Goal: Communication & Community: Answer question/provide support

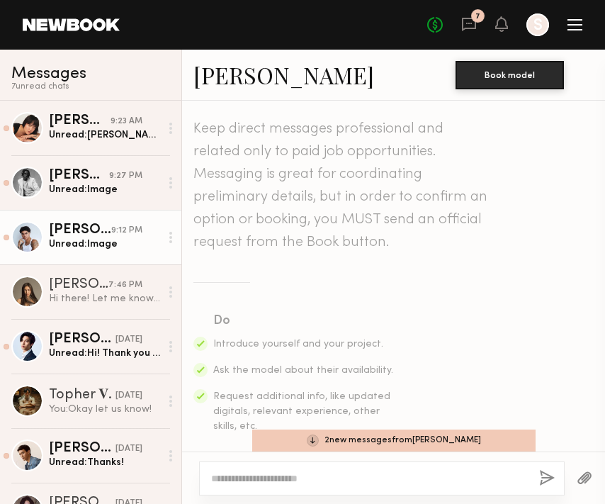
scroll to position [832, 0]
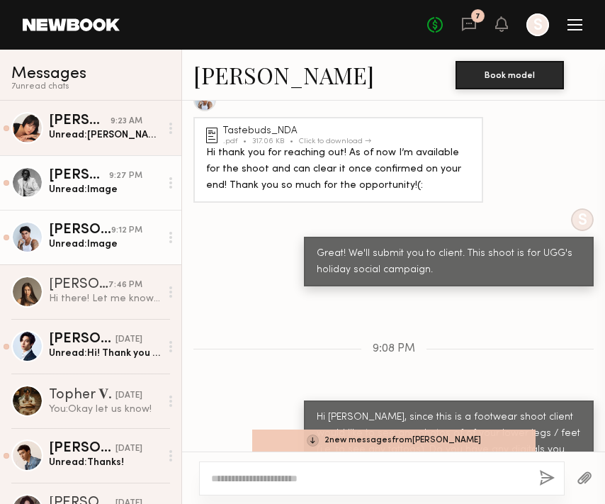
click at [69, 192] on div "Unread: Image" at bounding box center [104, 189] width 111 height 13
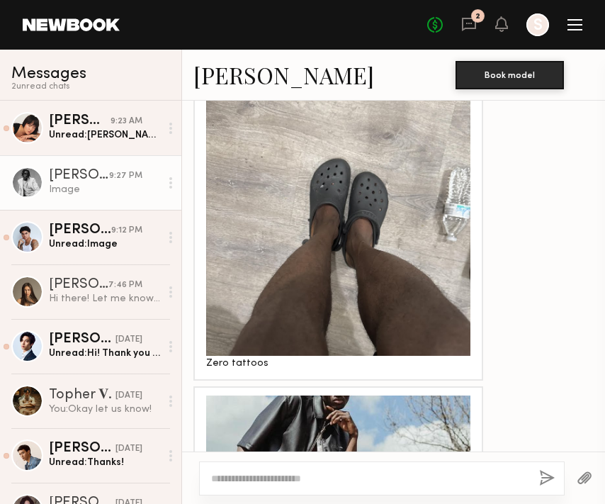
scroll to position [1600, 0]
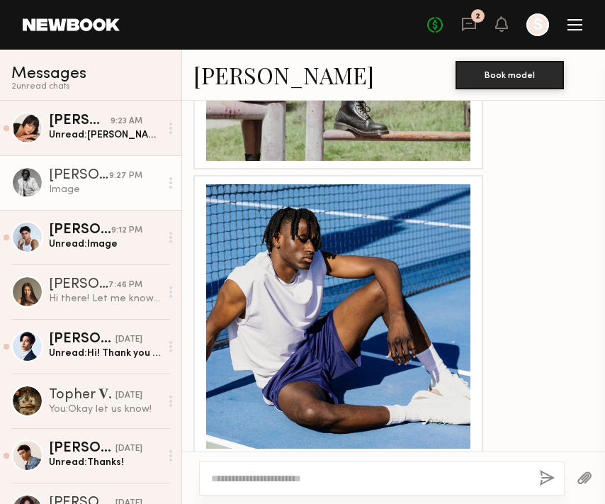
click at [256, 480] on textarea at bounding box center [369, 478] width 317 height 14
type textarea "**********"
click at [544, 471] on button "button" at bounding box center [547, 479] width 16 height 18
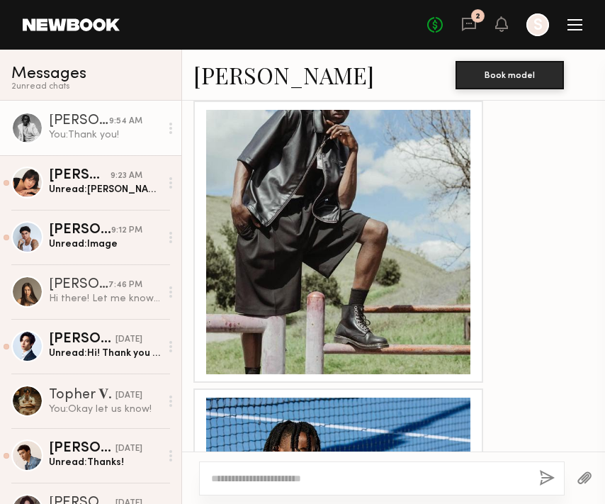
scroll to position [1386, 0]
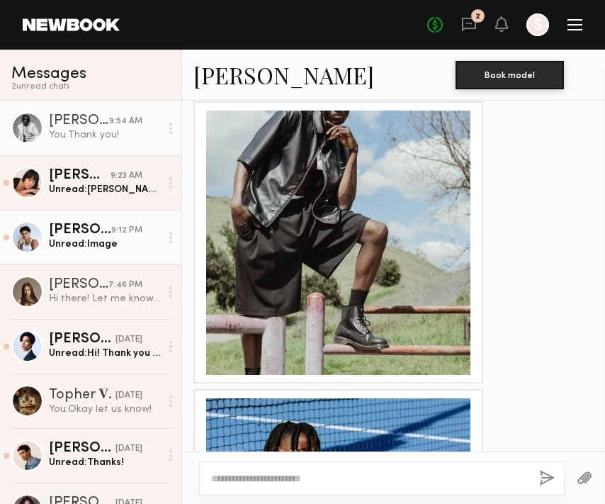
click at [99, 237] on div "[PERSON_NAME]" at bounding box center [80, 230] width 62 height 14
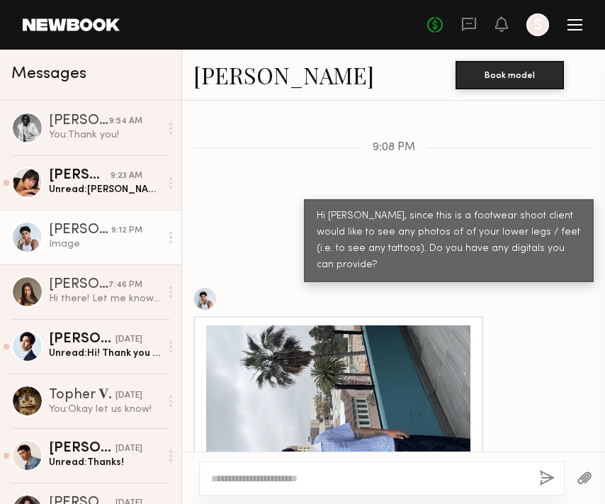
scroll to position [1032, 0]
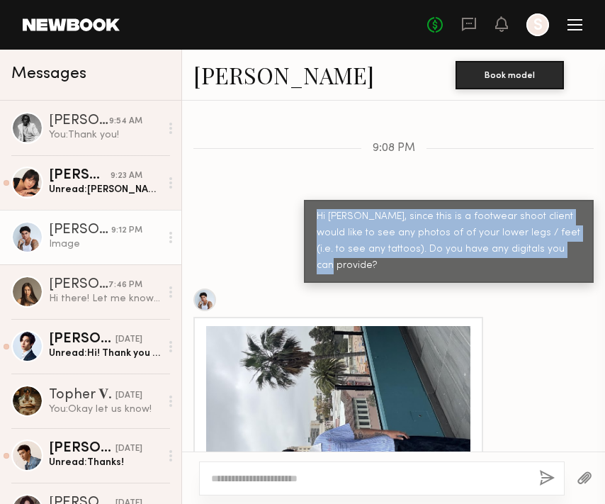
drag, startPoint x: 570, startPoint y: 219, endPoint x: 304, endPoint y: 185, distance: 268.5
click at [304, 200] on div "Hi [PERSON_NAME], since this is a footwear shoot client would like to see any p…" at bounding box center [449, 241] width 290 height 83
copy div "Hi [PERSON_NAME], since this is a footwear shoot client would like to see any p…"
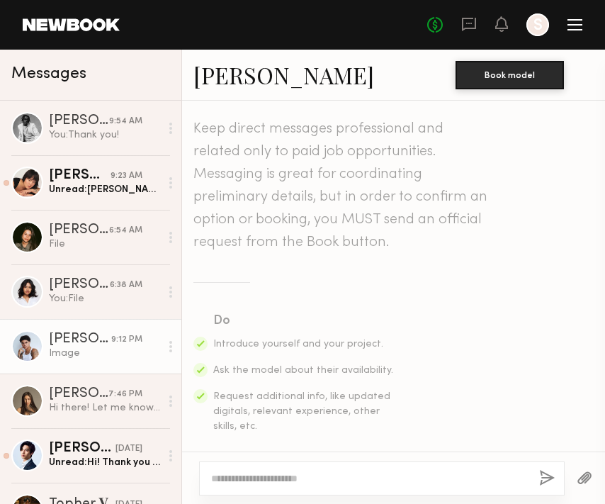
scroll to position [1435, 0]
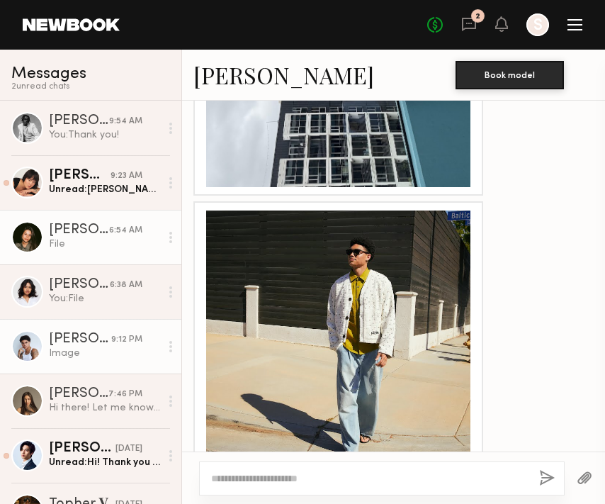
click at [77, 236] on div "[PERSON_NAME]" at bounding box center [79, 230] width 60 height 14
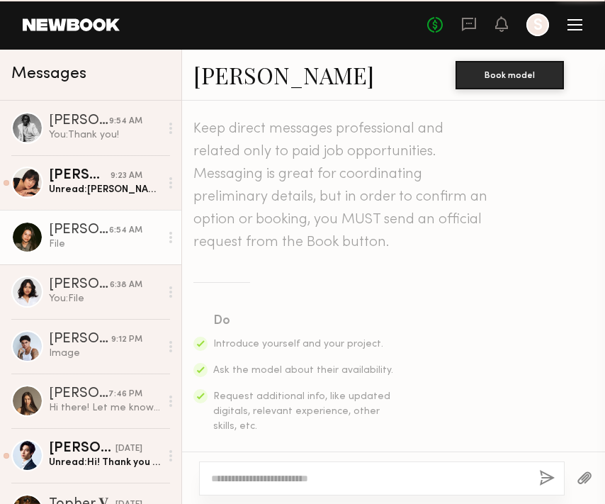
scroll to position [558, 0]
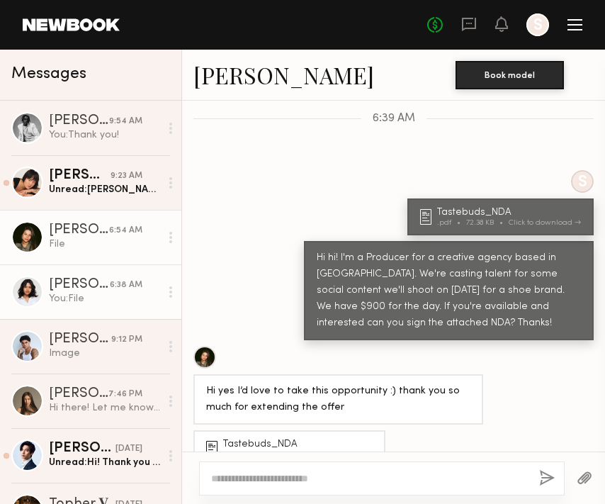
click at [95, 302] on div "You: File" at bounding box center [104, 298] width 111 height 13
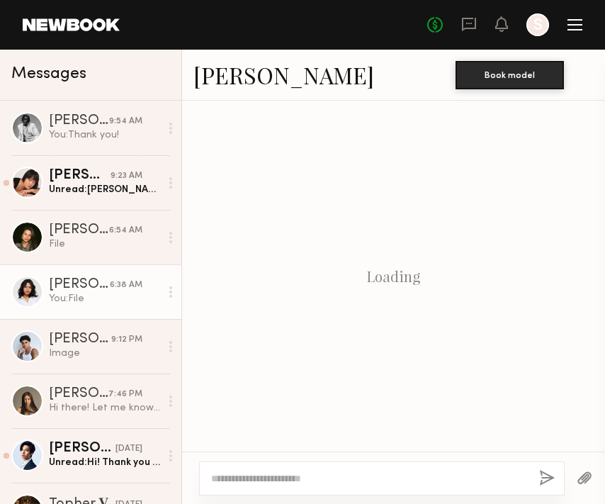
scroll to position [431, 0]
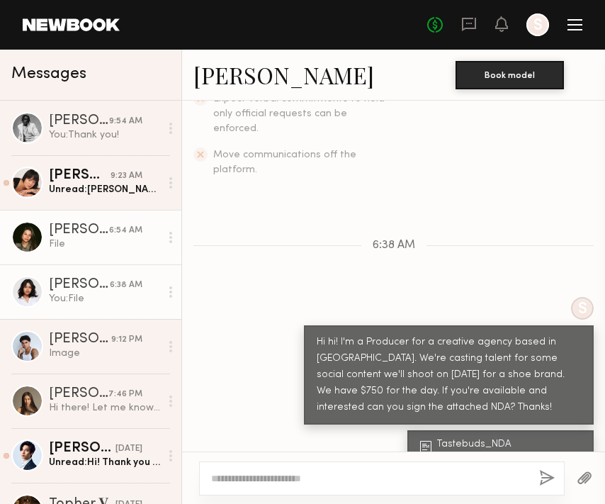
click at [94, 238] on div "File" at bounding box center [104, 243] width 111 height 13
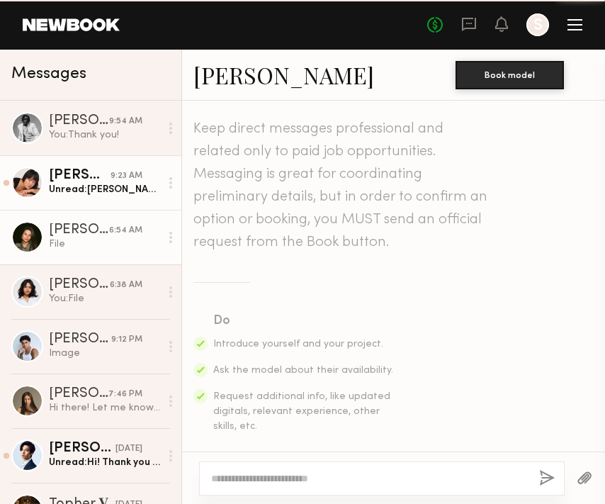
scroll to position [558, 0]
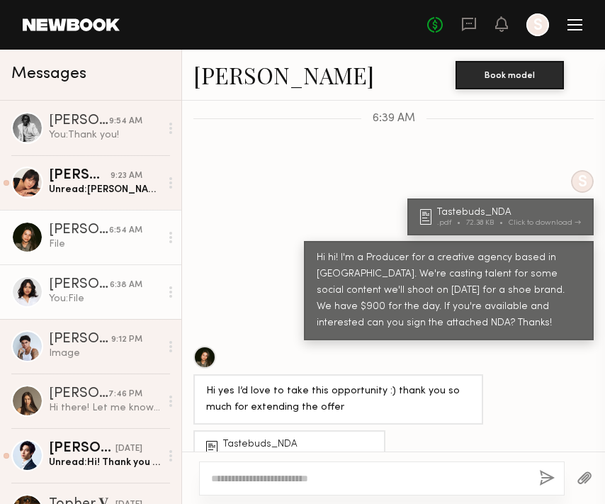
click at [89, 290] on div "[PERSON_NAME]" at bounding box center [79, 285] width 61 height 14
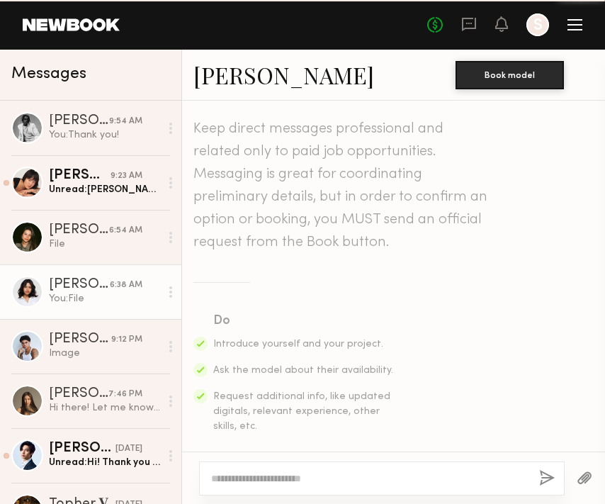
scroll to position [431, 0]
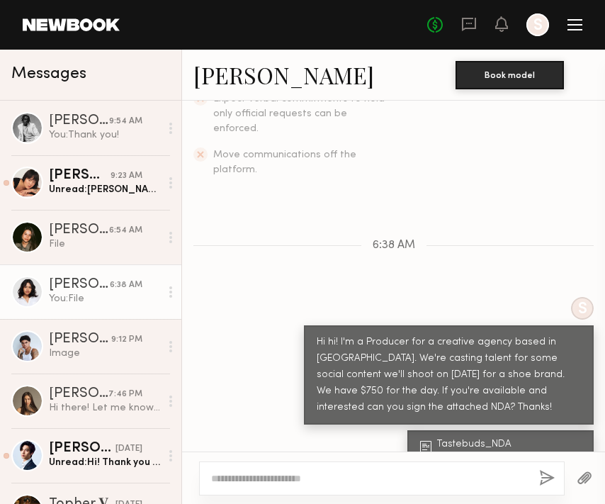
click at [259, 473] on textarea at bounding box center [369, 478] width 317 height 14
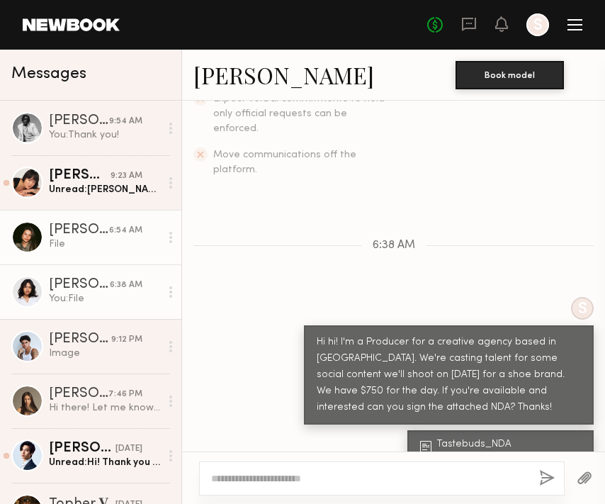
click at [80, 237] on div "File" at bounding box center [104, 243] width 111 height 13
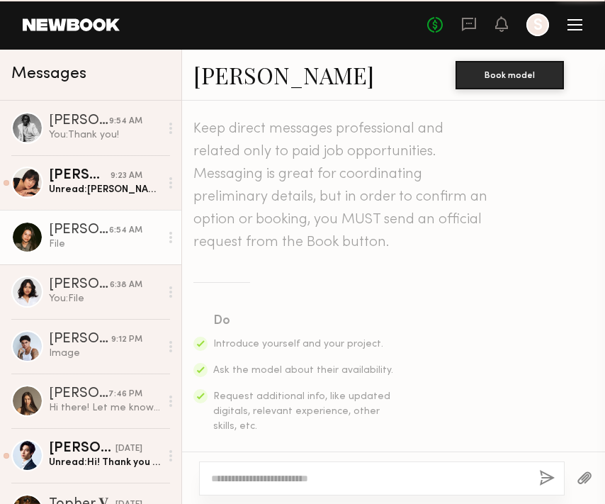
scroll to position [558, 0]
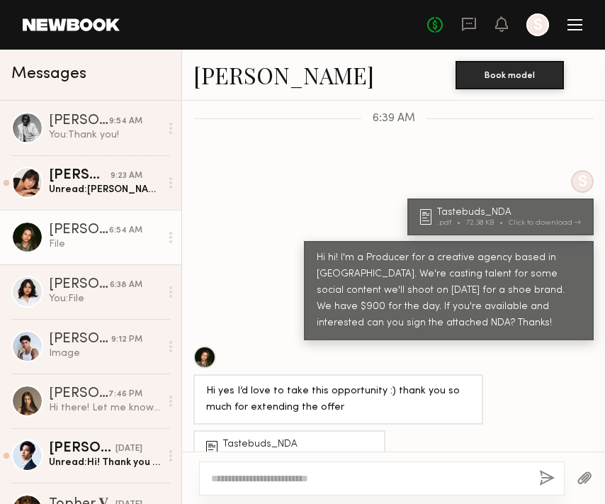
click at [229, 473] on textarea at bounding box center [369, 478] width 317 height 14
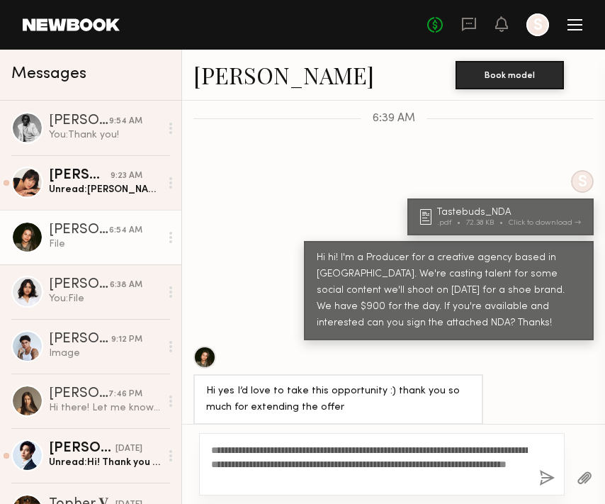
click at [228, 448] on textarea "**********" at bounding box center [369, 464] width 317 height 43
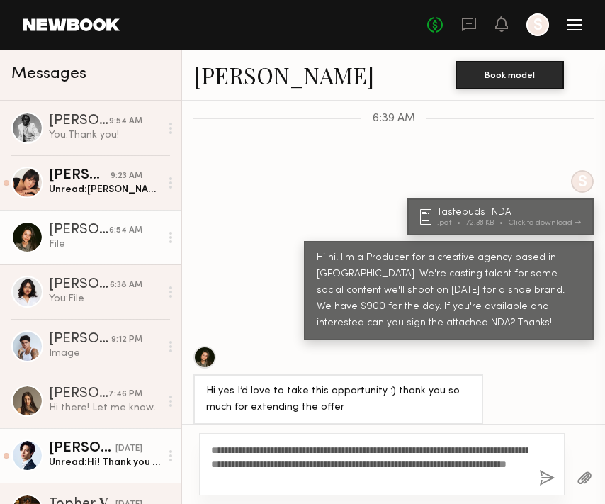
drag, startPoint x: 263, startPoint y: 448, endPoint x: 159, endPoint y: 448, distance: 103.4
click at [159, 448] on div "Messages [PERSON_NAME] 9:54 AM You: Thank you! [PERSON_NAME] 9:23 AM Unread: [P…" at bounding box center [302, 277] width 605 height 454
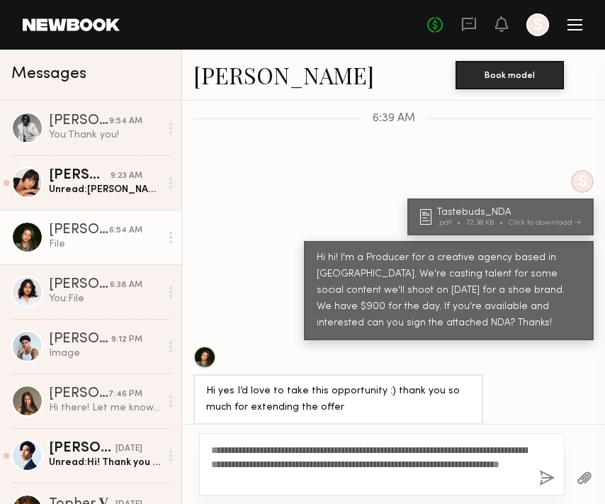
click at [402, 448] on textarea "**********" at bounding box center [369, 464] width 317 height 43
click at [398, 475] on textarea "**********" at bounding box center [369, 464] width 317 height 43
click at [261, 463] on textarea "**********" at bounding box center [369, 464] width 317 height 43
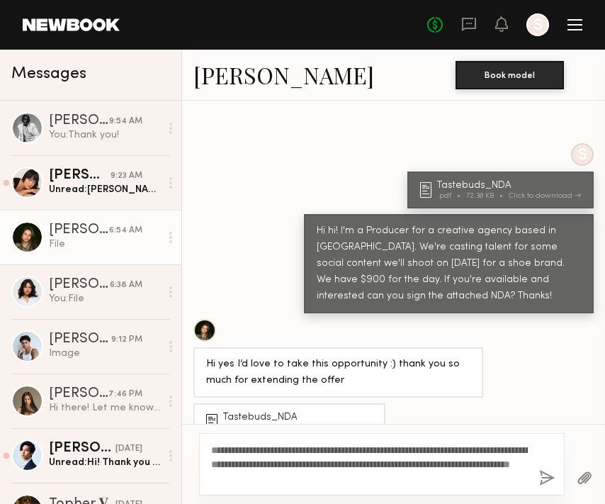
type textarea "**********"
click at [547, 475] on button "button" at bounding box center [547, 479] width 16 height 18
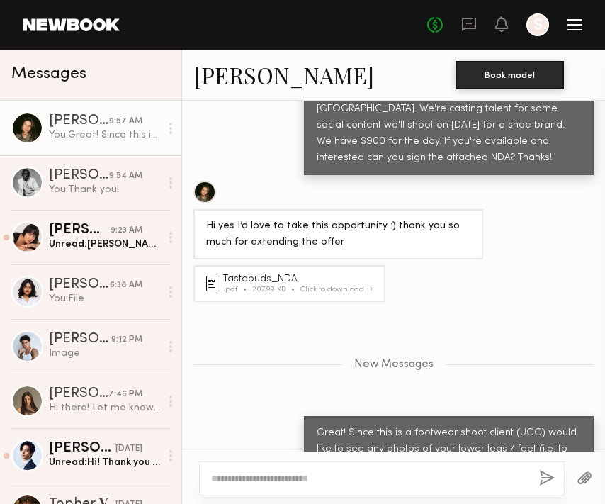
scroll to position [738, 0]
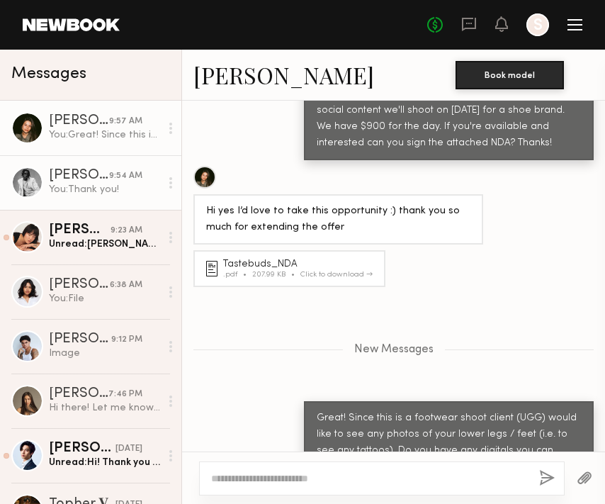
click at [74, 196] on div "You: Thank you!" at bounding box center [104, 189] width 111 height 13
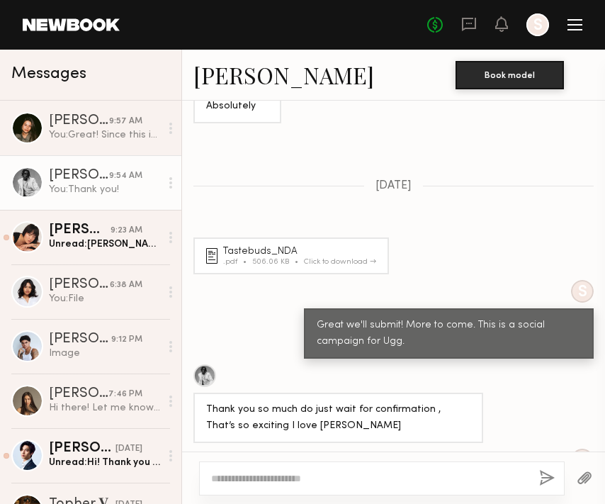
scroll to position [1598, 0]
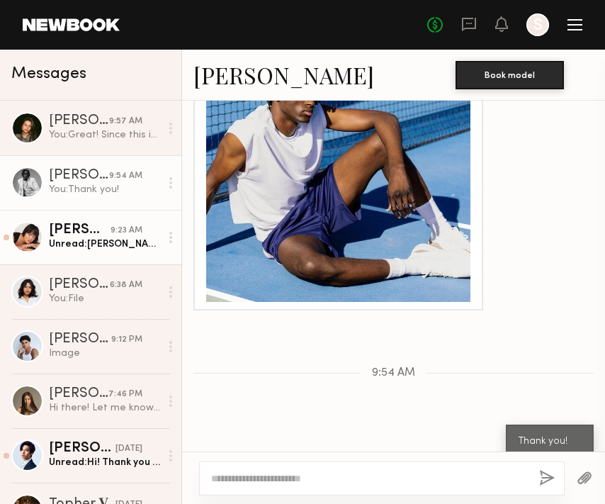
click at [78, 237] on div "Unread: [PERSON_NAME]! Yes, i’m available and interested, am I too late to be a…" at bounding box center [104, 243] width 111 height 13
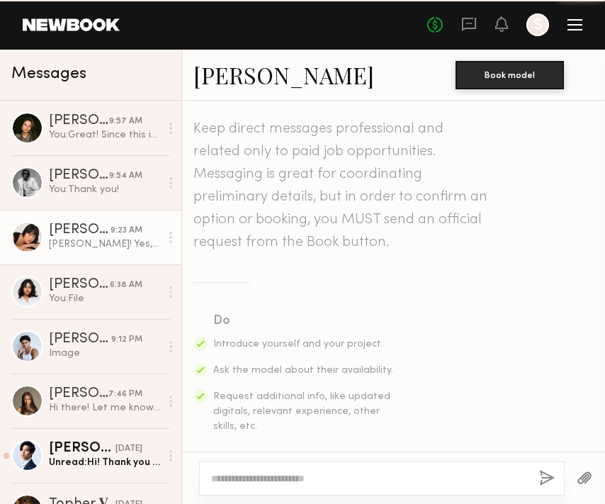
scroll to position [611, 0]
